Goal: Task Accomplishment & Management: Use online tool/utility

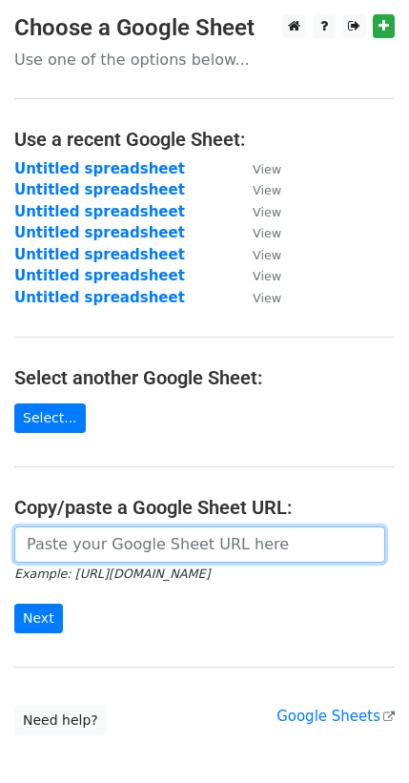
click at [92, 534] on input "url" at bounding box center [199, 544] width 371 height 36
paste input "[URL][DOMAIN_NAME]"
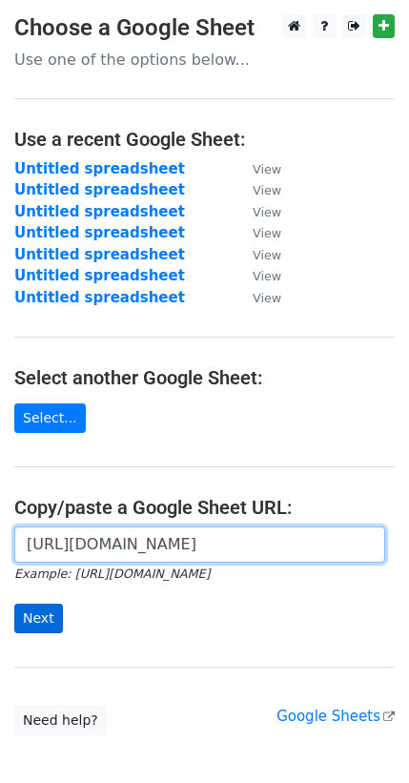
type input "[URL][DOMAIN_NAME]"
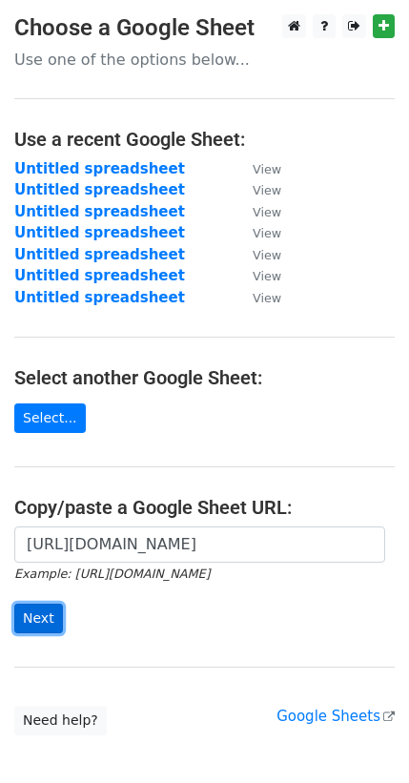
scroll to position [0, 0]
click at [39, 604] on input "Next" at bounding box center [38, 619] width 49 height 30
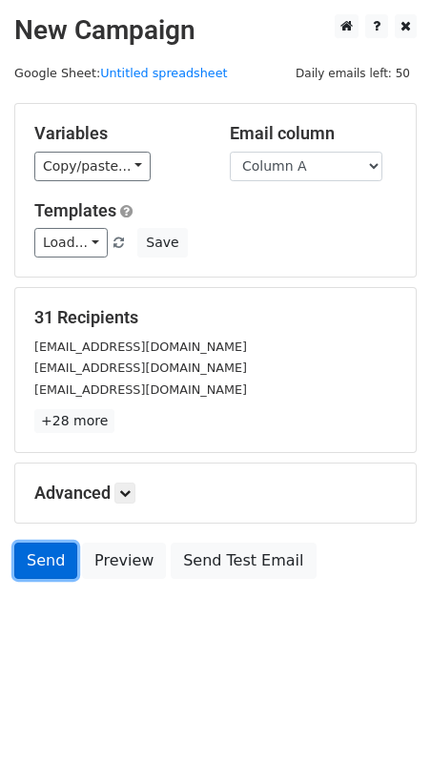
click at [42, 543] on link "Send" at bounding box center [45, 561] width 63 height 36
